Goal: Task Accomplishment & Management: Use online tool/utility

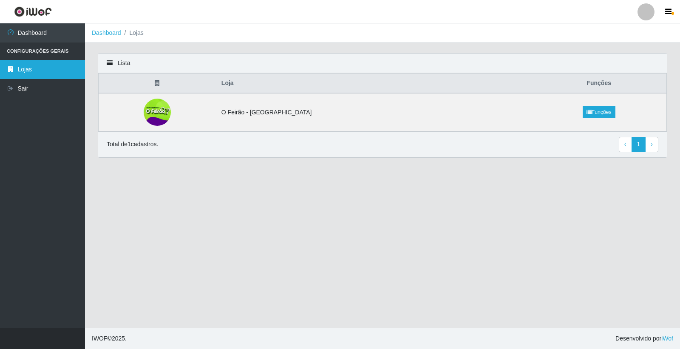
click at [24, 70] on link "Lojas" at bounding box center [42, 69] width 85 height 19
click at [172, 112] on img at bounding box center [157, 112] width 29 height 27
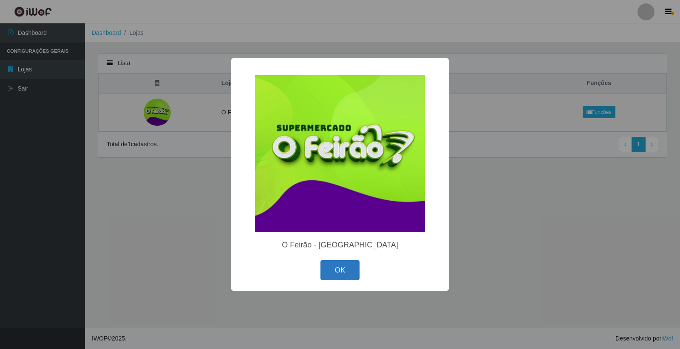
click at [339, 260] on div "OK Cancel" at bounding box center [340, 270] width 201 height 24
click at [344, 266] on button "OK" at bounding box center [340, 270] width 40 height 20
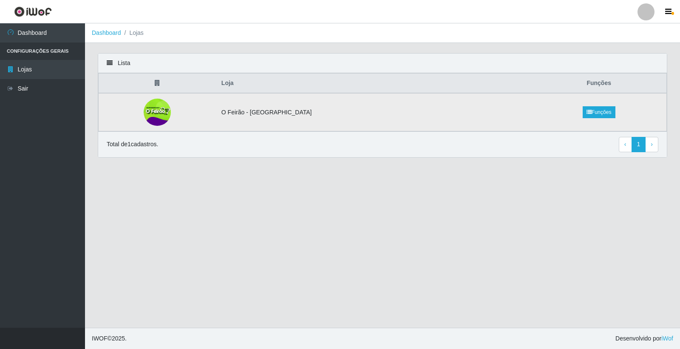
click at [293, 111] on td "O Feirão - [GEOGRAPHIC_DATA]" at bounding box center [373, 112] width 315 height 38
click at [585, 110] on link "Funções" at bounding box center [598, 112] width 33 height 12
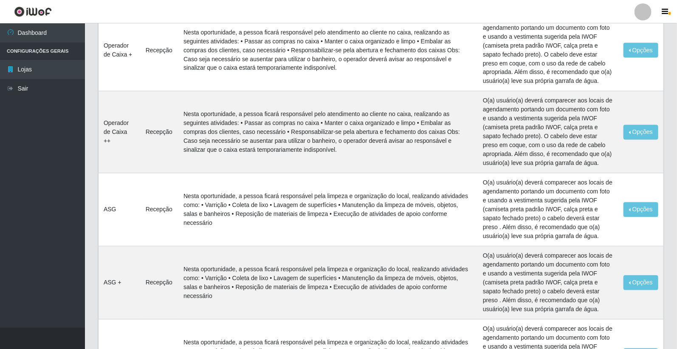
scroll to position [768, 0]
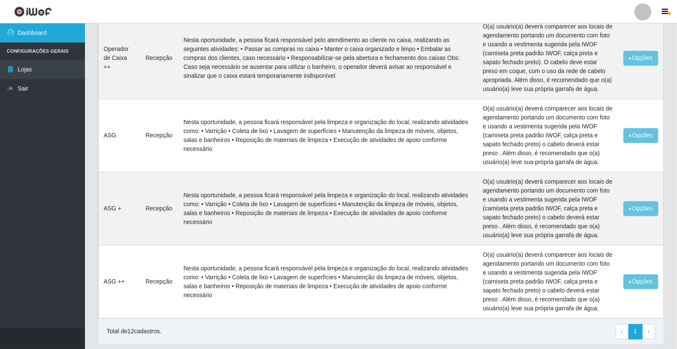
click at [15, 31] on link "Dashboard" at bounding box center [42, 32] width 85 height 19
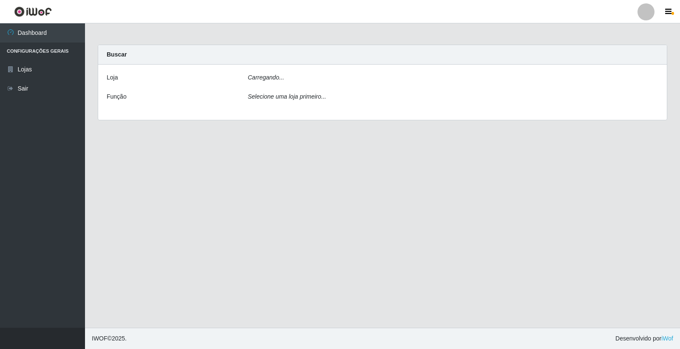
click at [21, 14] on img at bounding box center [33, 11] width 38 height 11
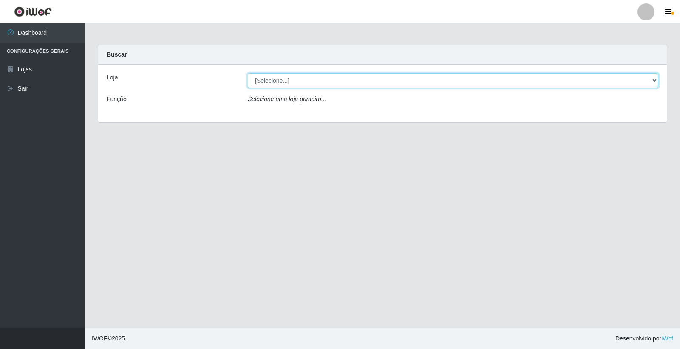
click at [296, 80] on select "[Selecione...] O Feirão - [GEOGRAPHIC_DATA]" at bounding box center [453, 80] width 410 height 15
select select "327"
click at [248, 73] on select "[Selecione...] O Feirão - [GEOGRAPHIC_DATA]" at bounding box center [453, 80] width 410 height 15
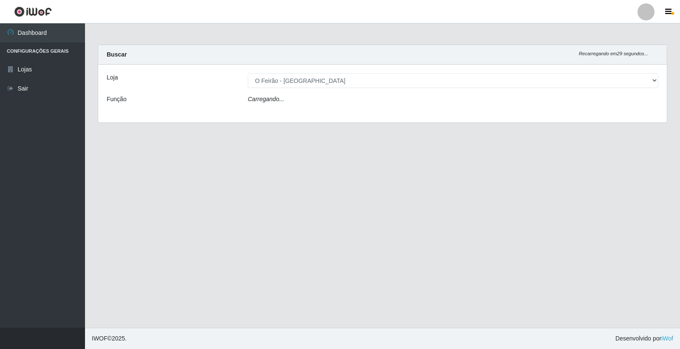
click at [299, 102] on div "Carregando..." at bounding box center [452, 101] width 423 height 12
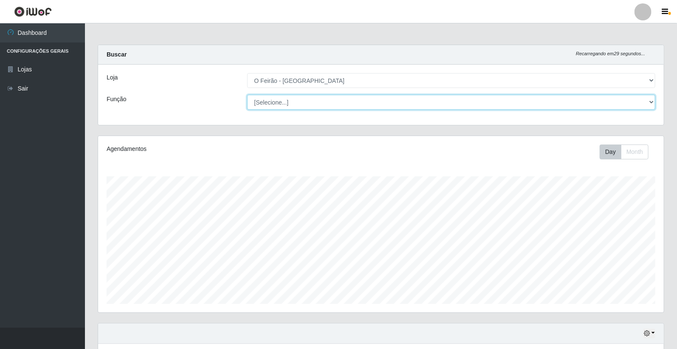
scroll to position [176, 566]
click at [297, 99] on select "[Selecione...] ASG ASG + ASG ++ Embalador Embalador + Embalador ++ Operador de …" at bounding box center [451, 102] width 409 height 15
click at [247, 95] on select "[Selecione...] ASG ASG + ASG ++ Embalador Embalador + Embalador ++ Operador de …" at bounding box center [451, 102] width 409 height 15
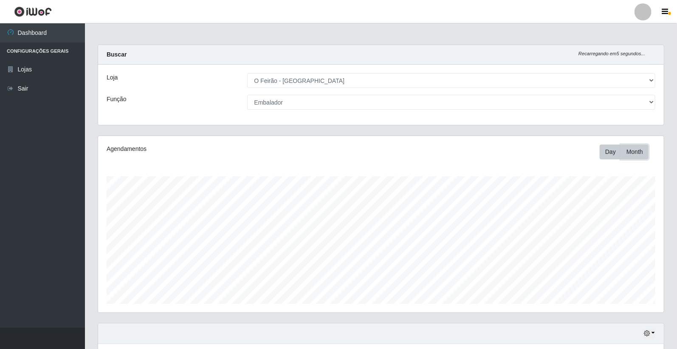
click at [637, 153] on button "Month" at bounding box center [635, 151] width 28 height 15
click at [605, 158] on button "Day" at bounding box center [611, 151] width 22 height 15
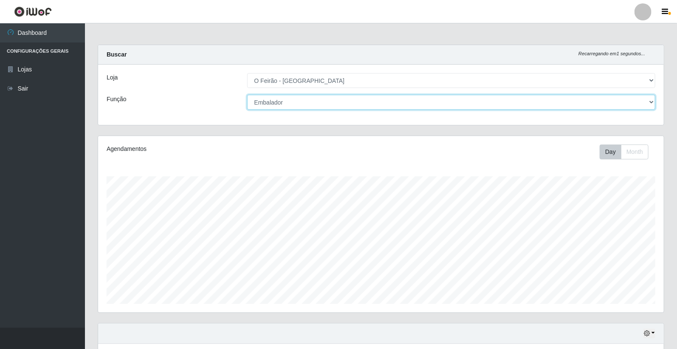
click at [303, 103] on select "[Selecione...] ASG ASG + ASG ++ Embalador Embalador + Embalador ++ Operador de …" at bounding box center [451, 102] width 409 height 15
click at [247, 95] on select "[Selecione...] ASG ASG + ASG ++ Embalador Embalador + Embalador ++ Operador de …" at bounding box center [451, 102] width 409 height 15
click at [309, 99] on select "[Selecione...] ASG ASG + ASG ++ Embalador Embalador + Embalador ++ Operador de …" at bounding box center [451, 102] width 409 height 15
click at [280, 101] on select "[Selecione...] ASG ASG + ASG ++ Embalador Embalador + Embalador ++ Operador de …" at bounding box center [451, 102] width 409 height 15
select select "1"
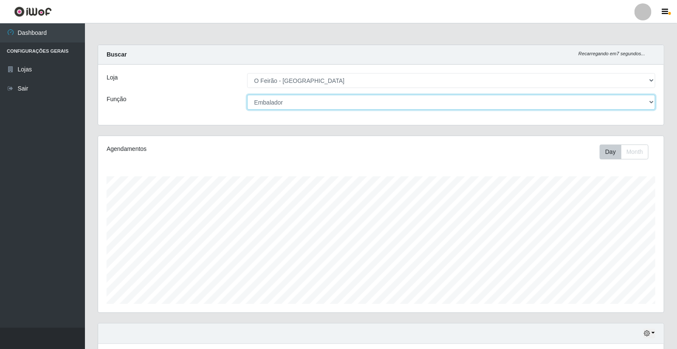
click at [247, 95] on select "[Selecione...] ASG ASG + ASG ++ Embalador Embalador + Embalador ++ Operador de …" at bounding box center [451, 102] width 409 height 15
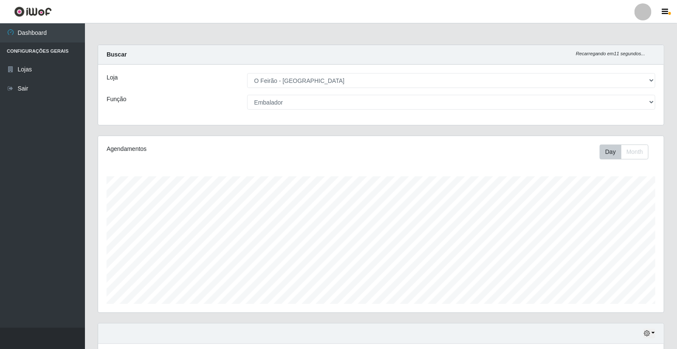
click at [224, 103] on div "Função" at bounding box center [170, 102] width 141 height 15
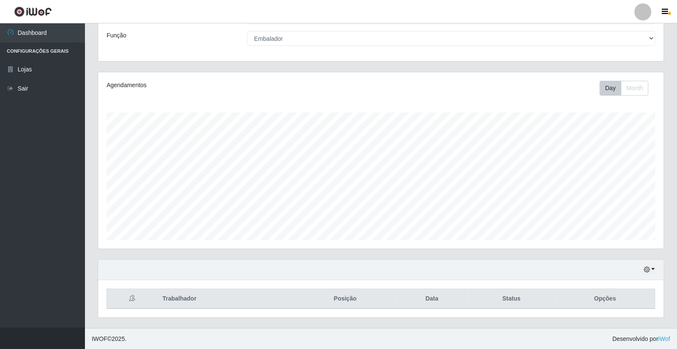
scroll to position [64, 0]
click at [647, 272] on icon "button" at bounding box center [647, 269] width 6 height 6
click at [612, 237] on button "1 Semana" at bounding box center [621, 237] width 67 height 18
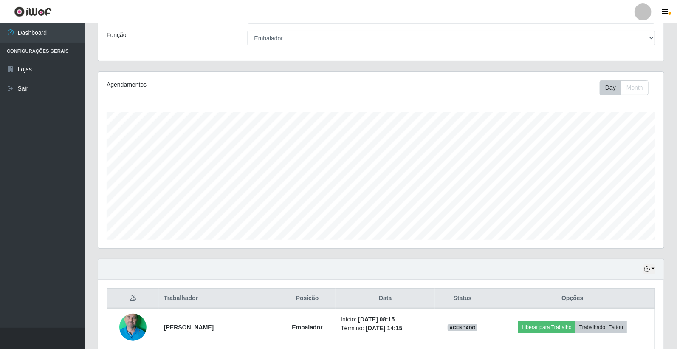
click at [624, 268] on div "Hoje 1 dia 3 dias 1 Semana Não encerrados" at bounding box center [381, 269] width 566 height 20
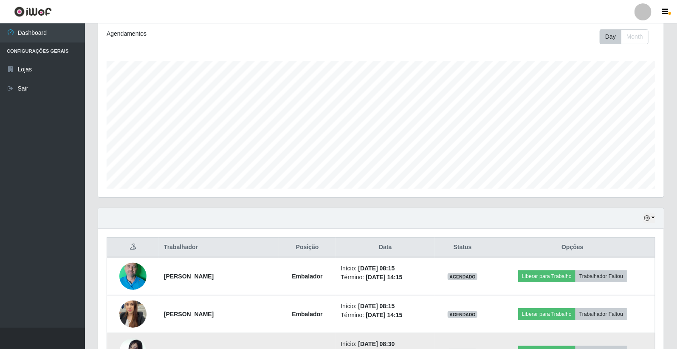
scroll to position [215, 0]
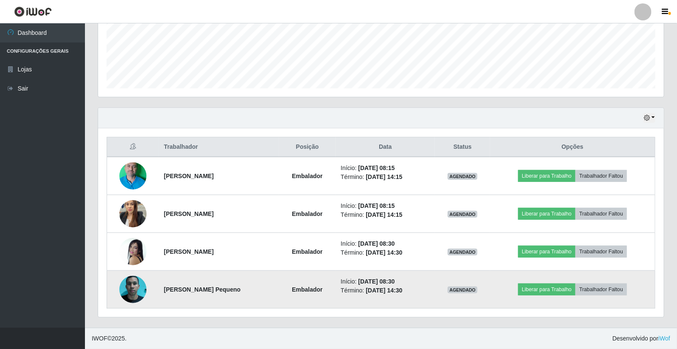
click at [253, 308] on td "[PERSON_NAME] Pequeno" at bounding box center [219, 290] width 120 height 38
